Goal: Browse casually

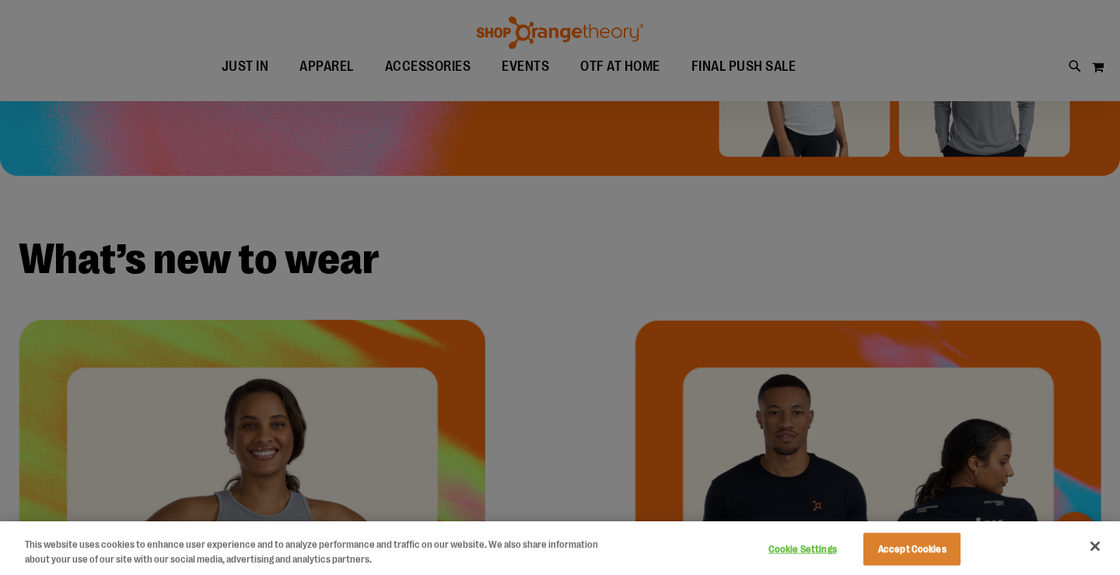
scroll to position [360, 0]
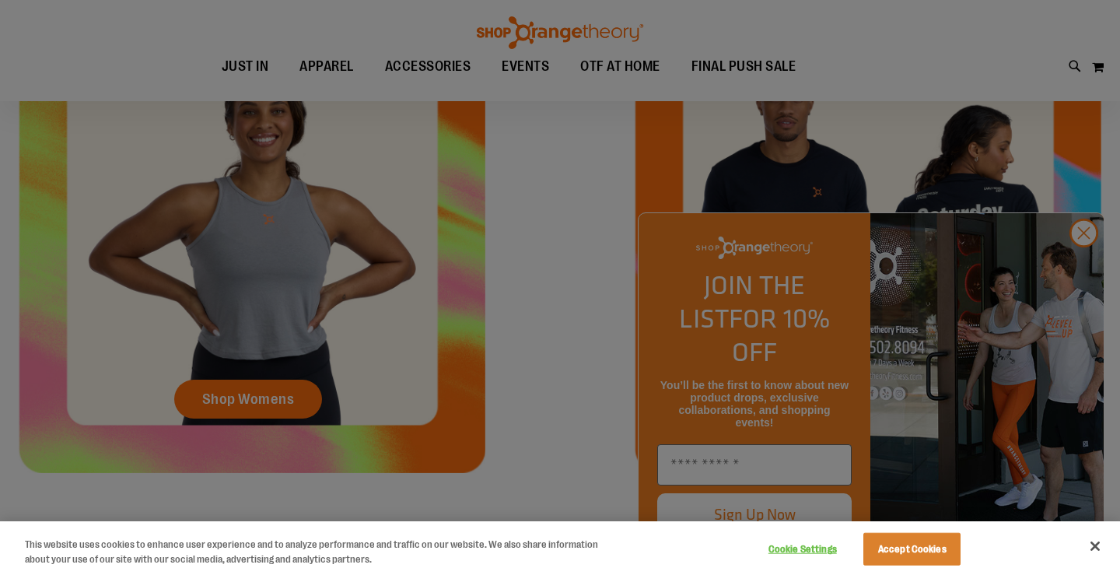
click at [605, 273] on div at bounding box center [560, 287] width 1120 height 575
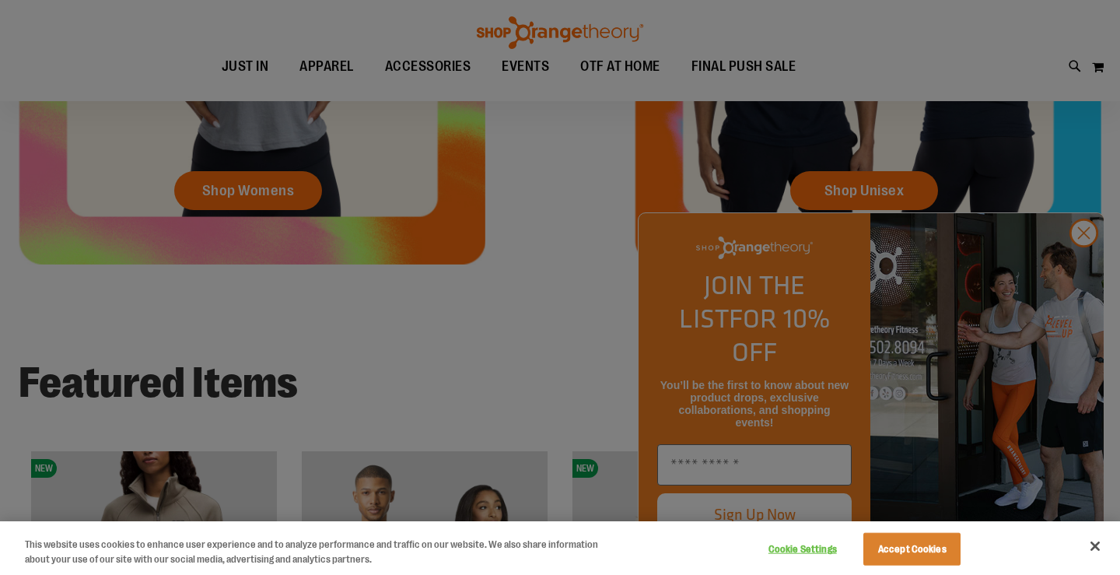
scroll to position [794, 0]
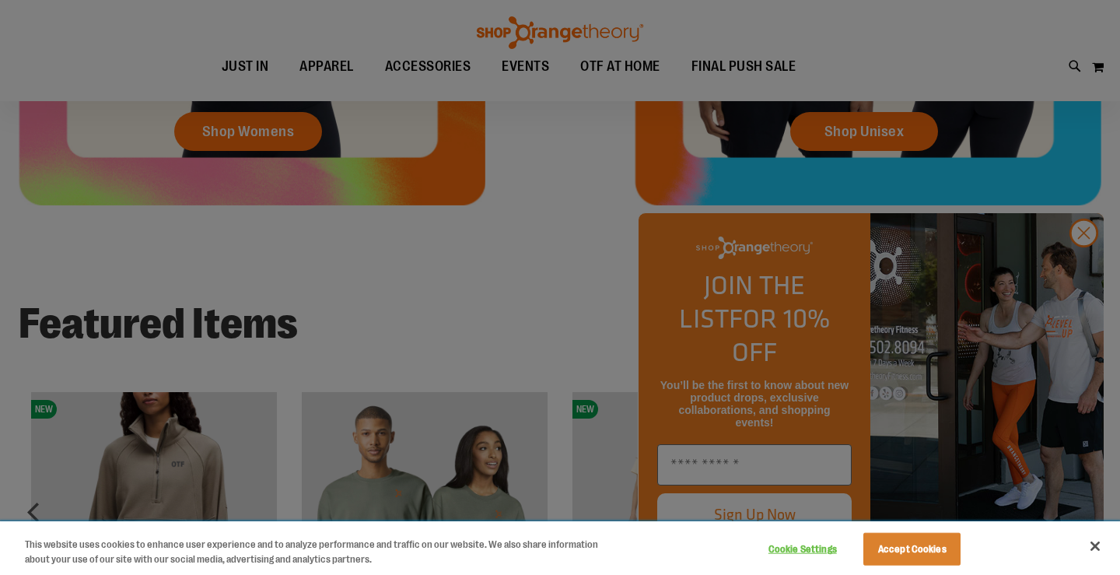
click at [1094, 544] on button "Close" at bounding box center [1095, 546] width 34 height 34
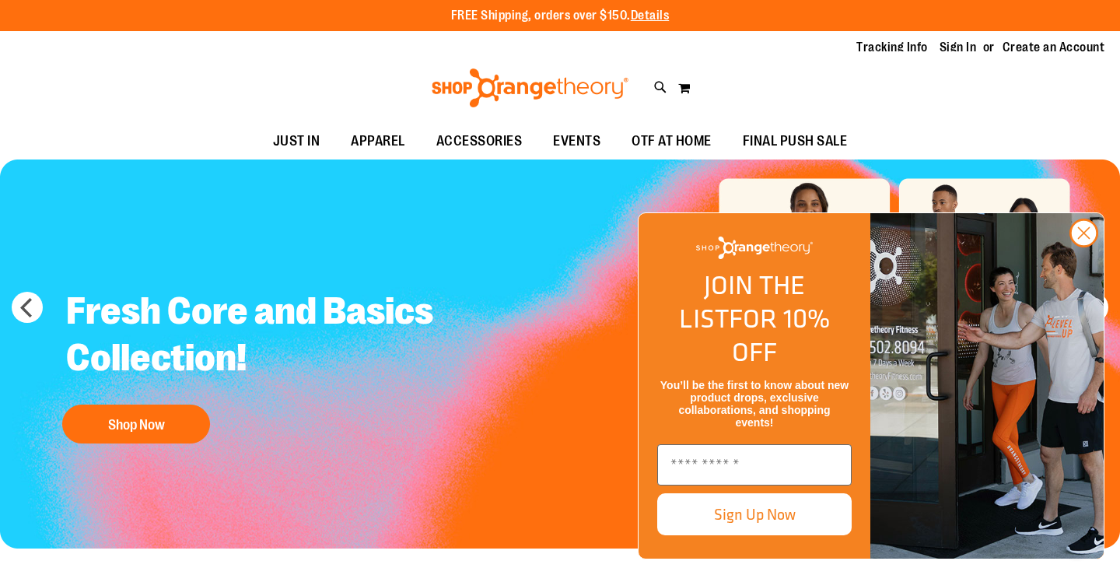
scroll to position [0, 0]
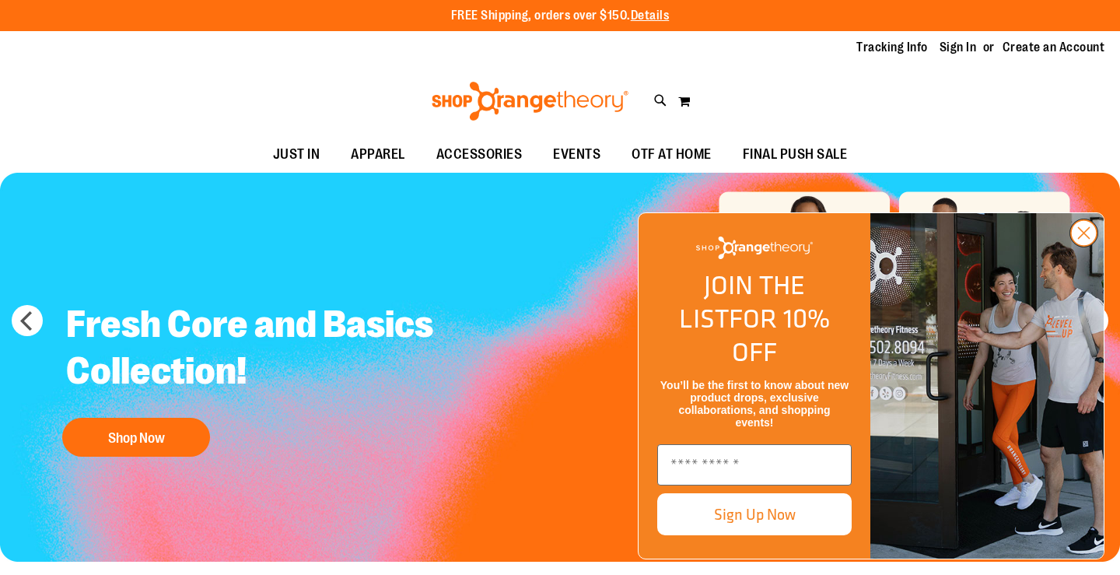
click at [1080, 246] on circle "Close dialog" at bounding box center [1084, 233] width 26 height 26
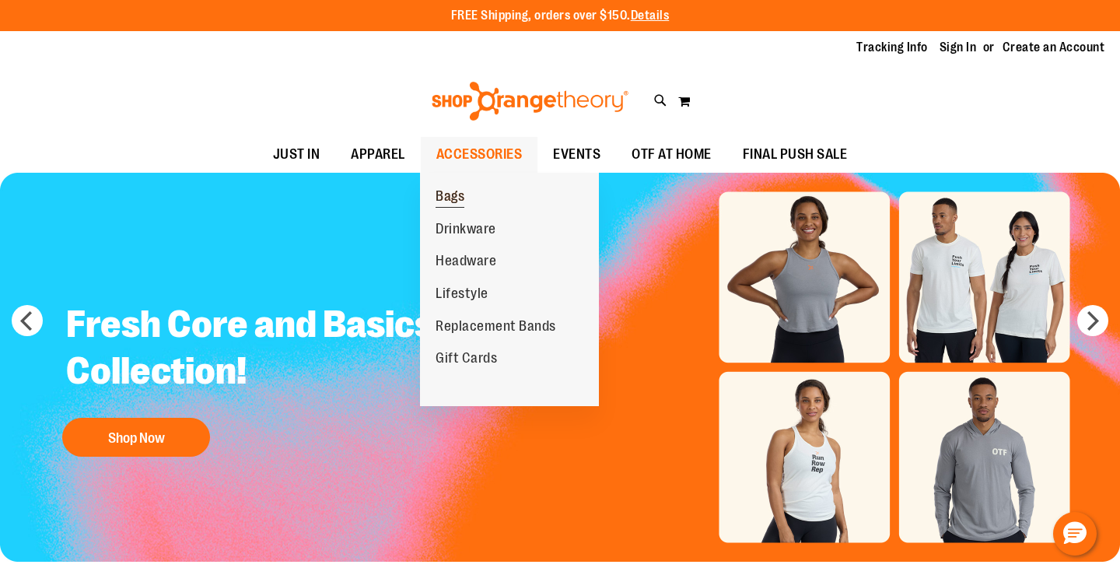
click at [449, 195] on span "Bags" at bounding box center [449, 197] width 29 height 19
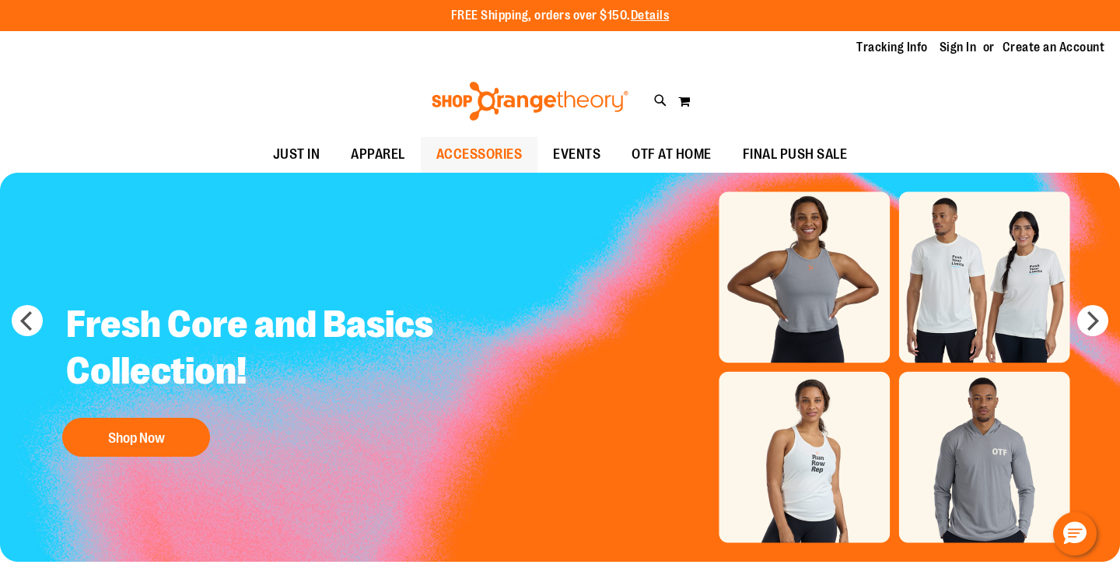
click at [491, 148] on span "ACCESSORIES" at bounding box center [479, 154] width 86 height 35
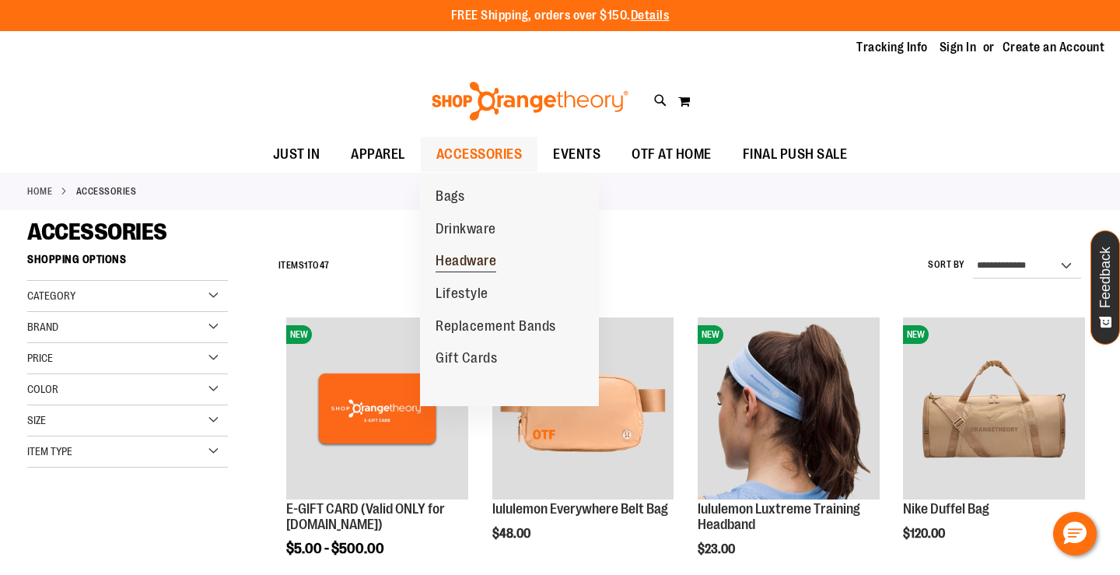
click at [477, 264] on span "Headware" at bounding box center [465, 262] width 61 height 19
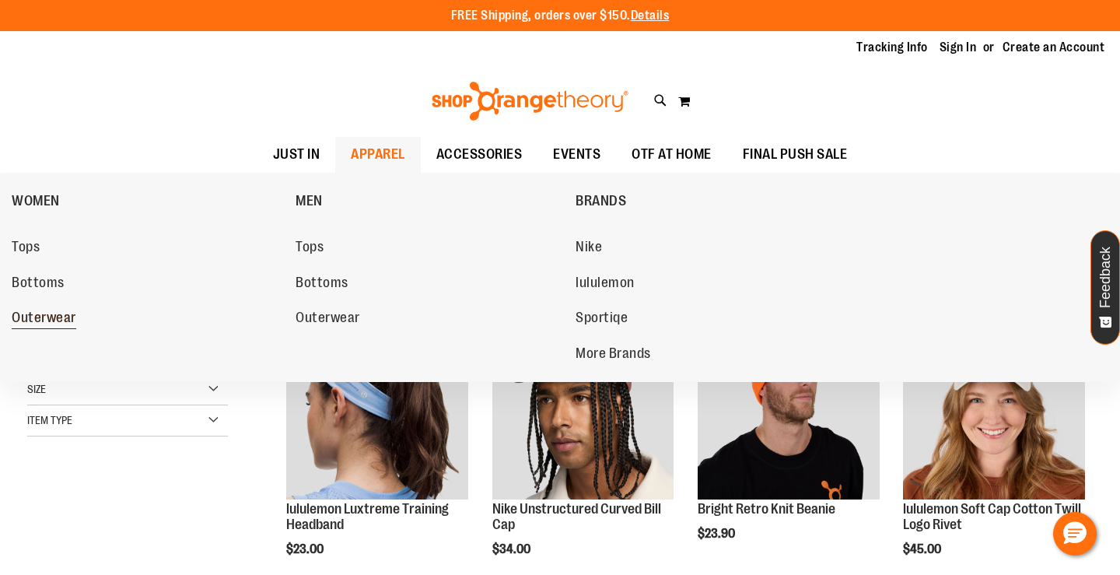
click at [67, 316] on span "Outerwear" at bounding box center [44, 318] width 65 height 19
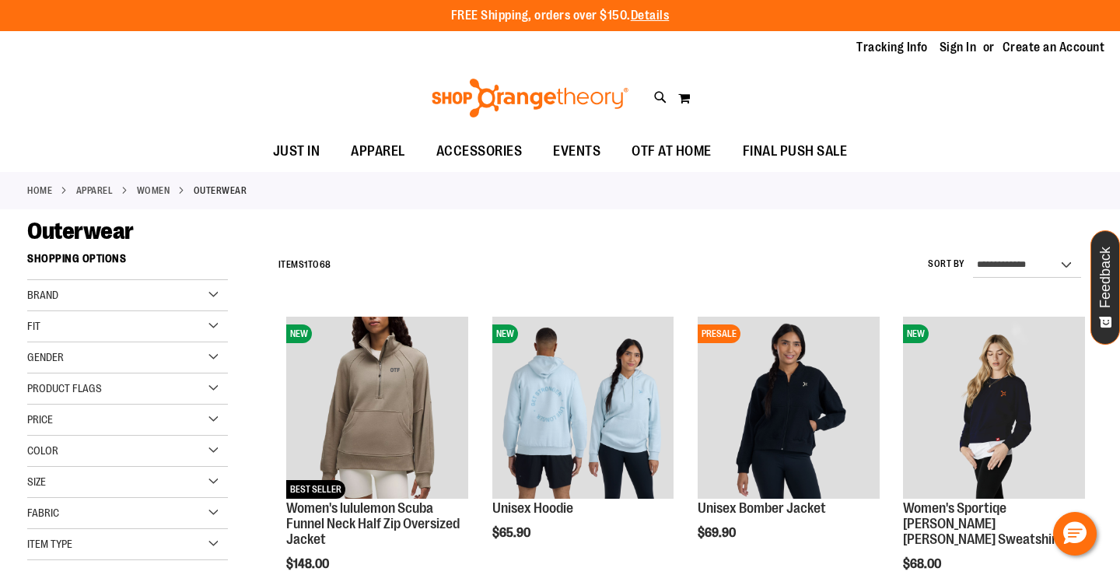
click at [771, 61] on div "Tracking Info Sign In Return to Procurement Create an Account" at bounding box center [560, 47] width 1120 height 33
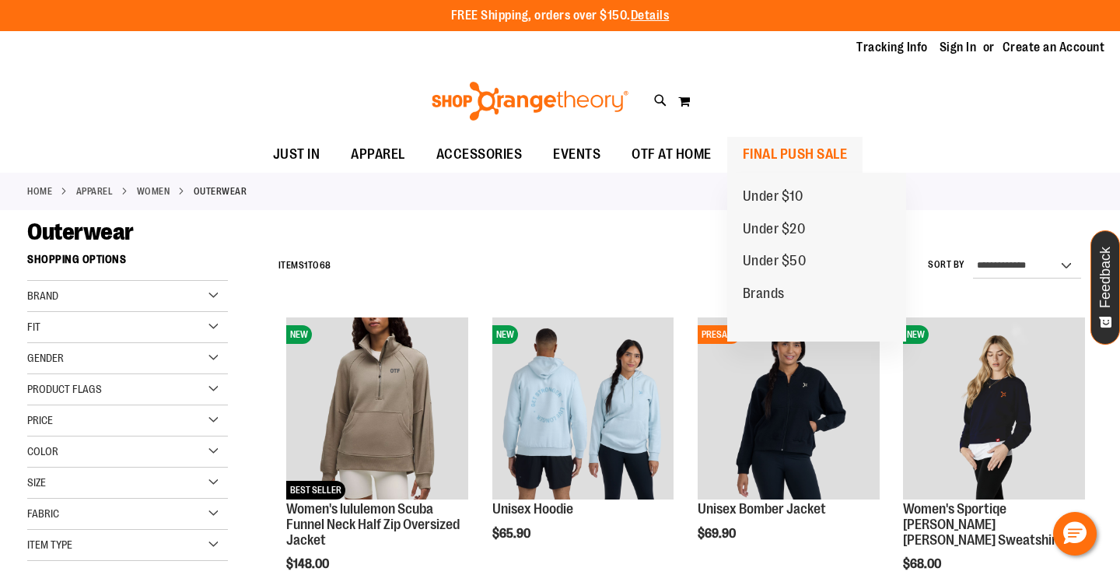
click at [781, 156] on span "FINAL PUSH SALE" at bounding box center [795, 154] width 105 height 35
